Goal: Check status

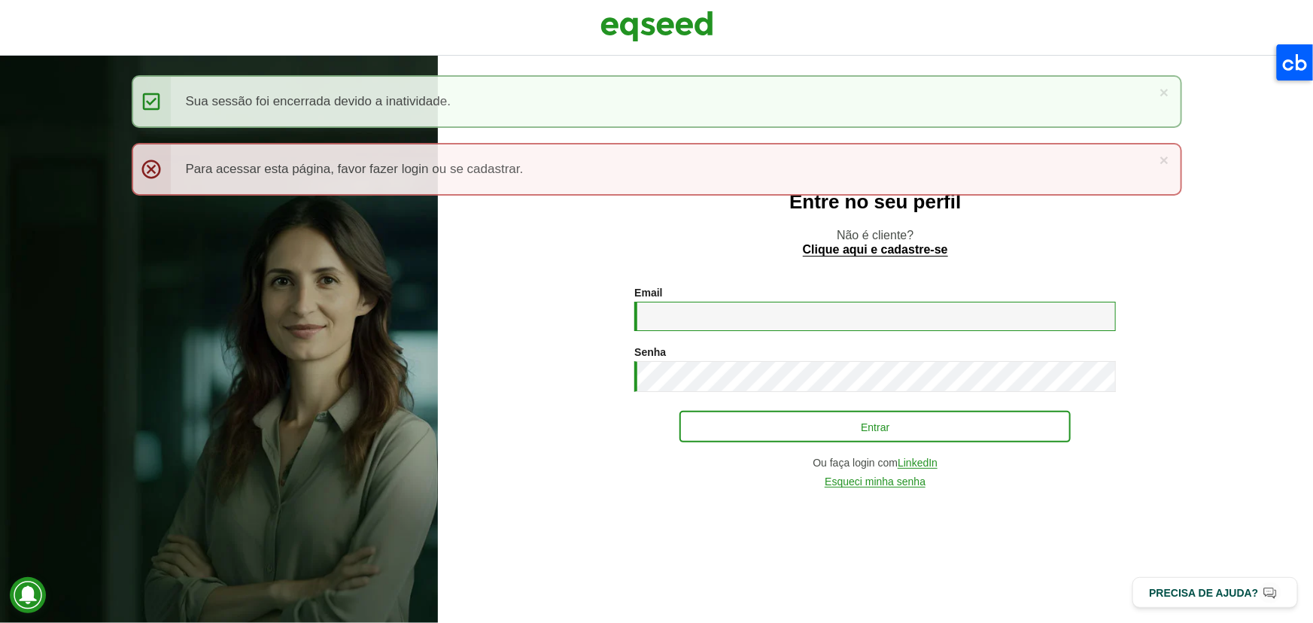
type input "**********"
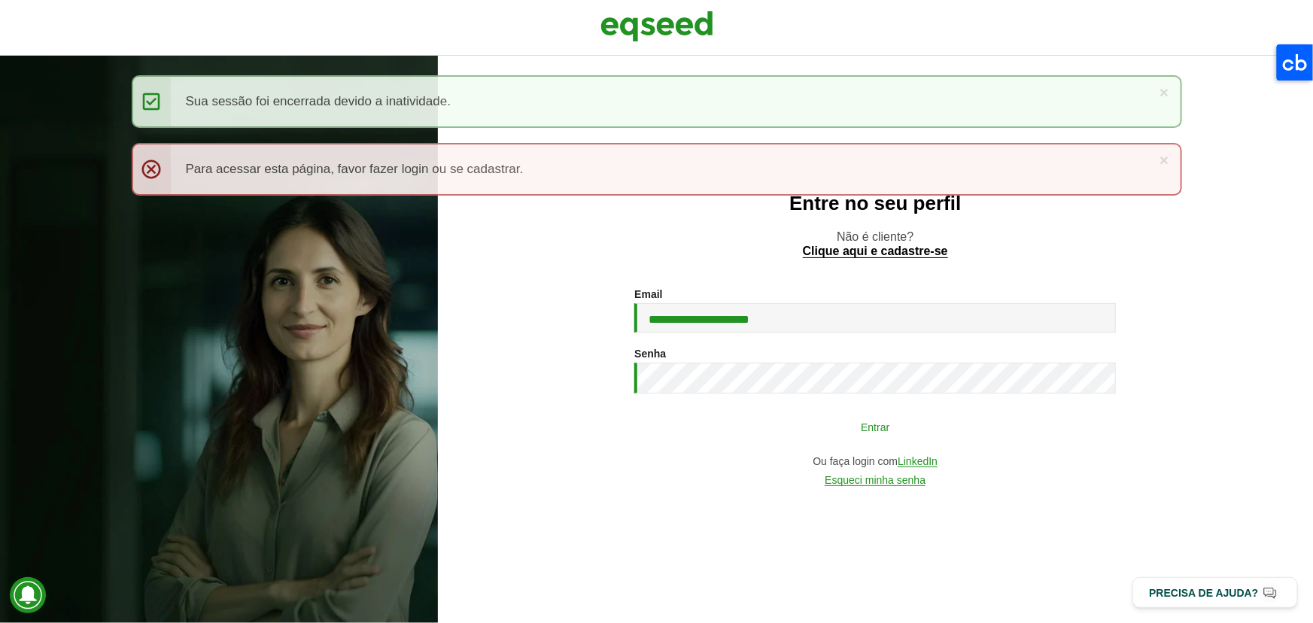
click at [753, 421] on button "Entrar" at bounding box center [875, 426] width 391 height 29
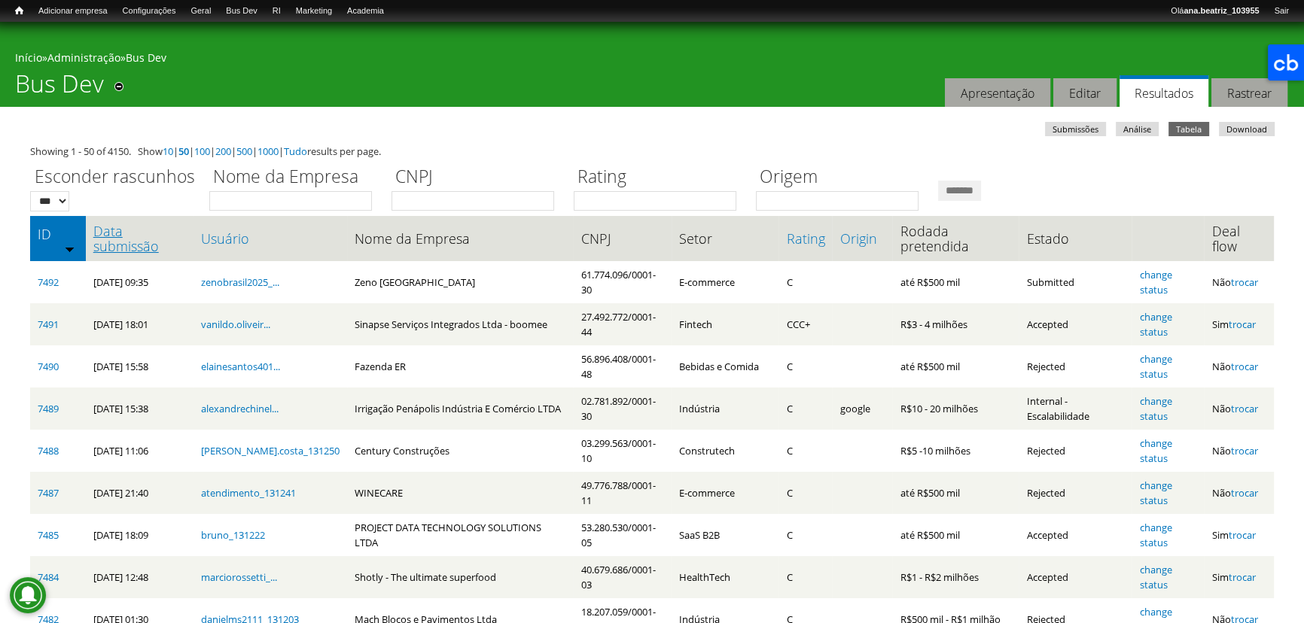
click at [151, 233] on link "Data submissão" at bounding box center [139, 239] width 93 height 30
